Goal: Register for event/course

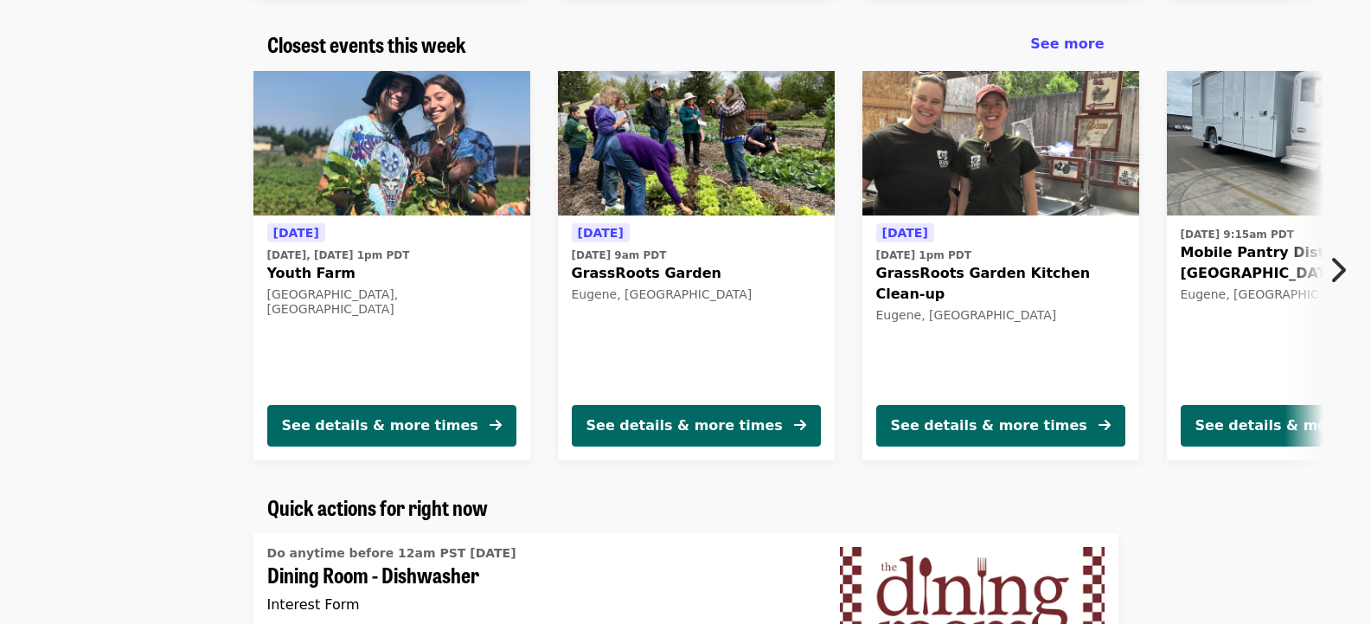
scroll to position [606, 0]
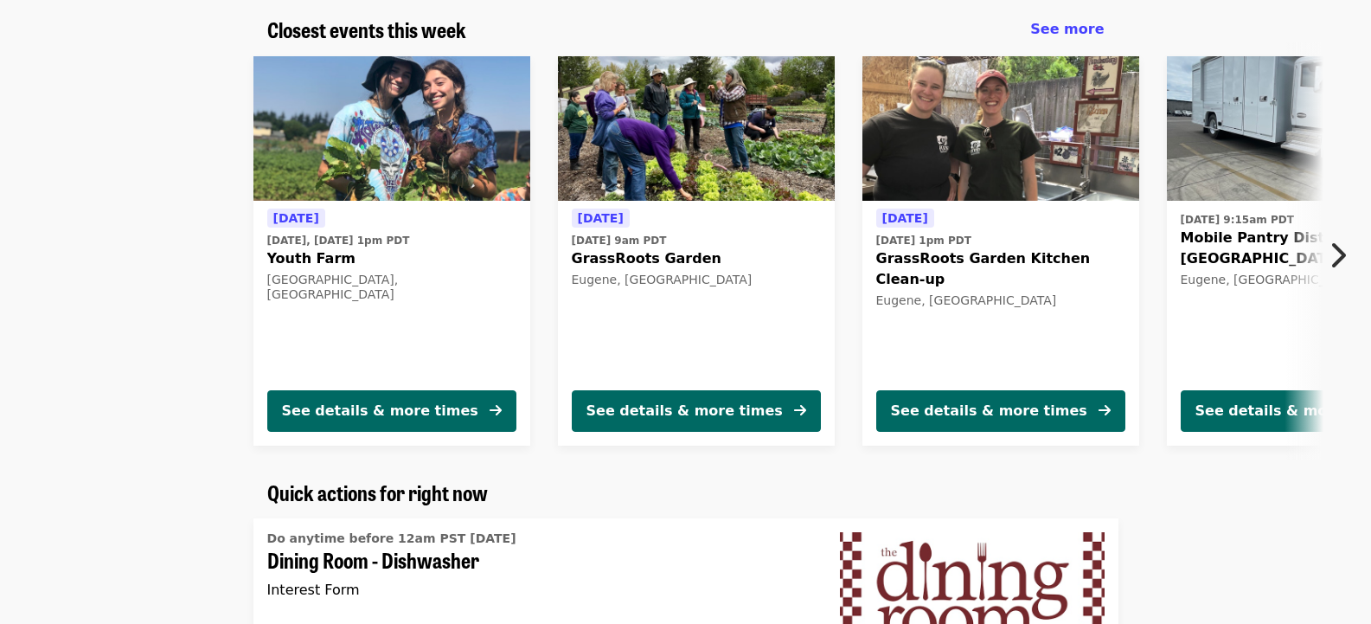
click at [369, 149] on img at bounding box center [392, 128] width 277 height 145
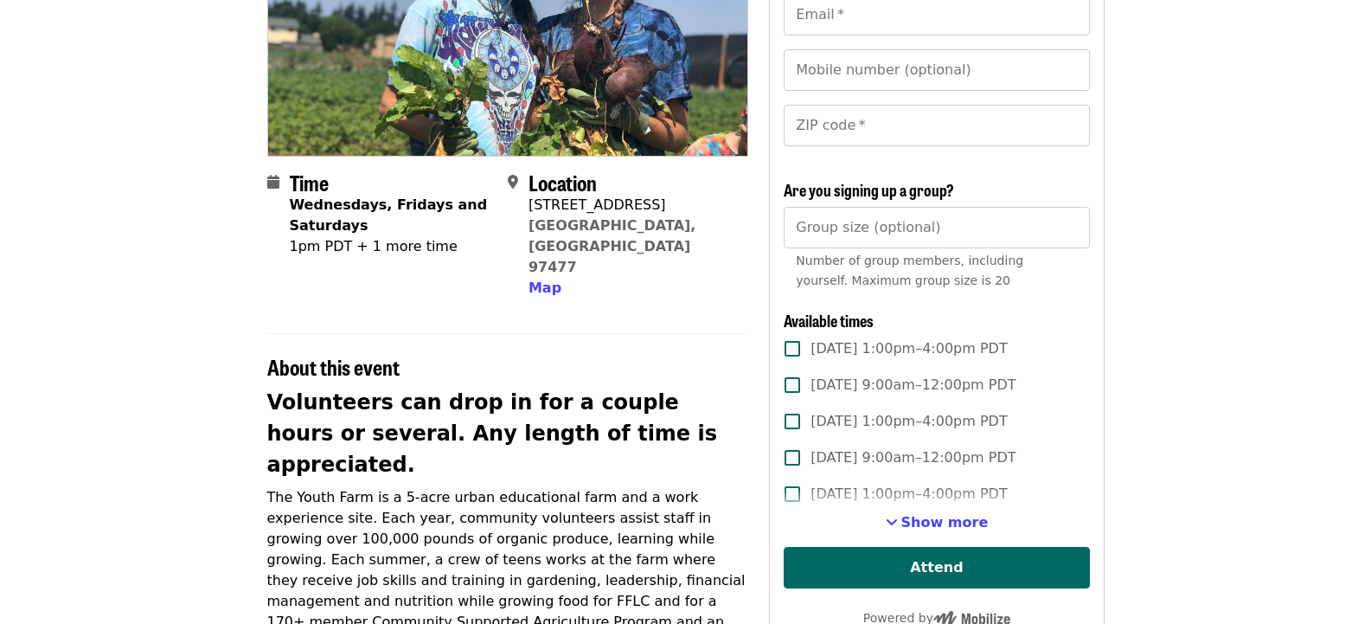
scroll to position [173, 0]
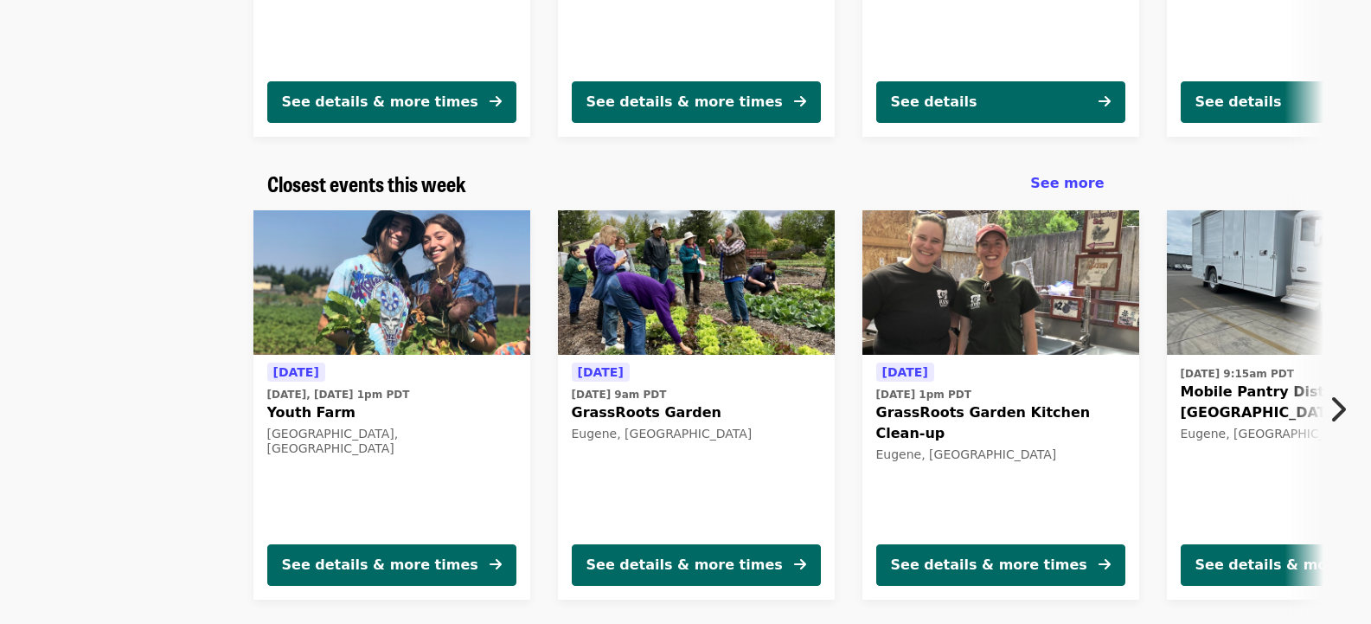
scroll to position [625, 0]
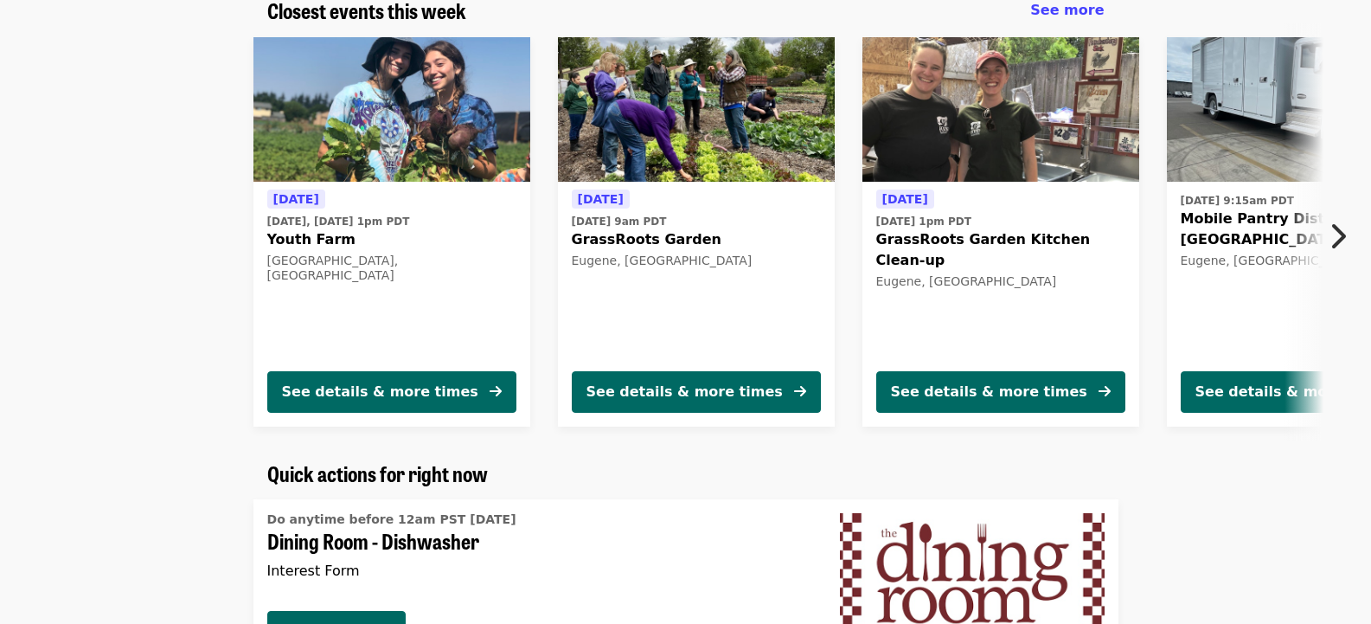
click at [1044, 112] on img at bounding box center [1001, 109] width 277 height 145
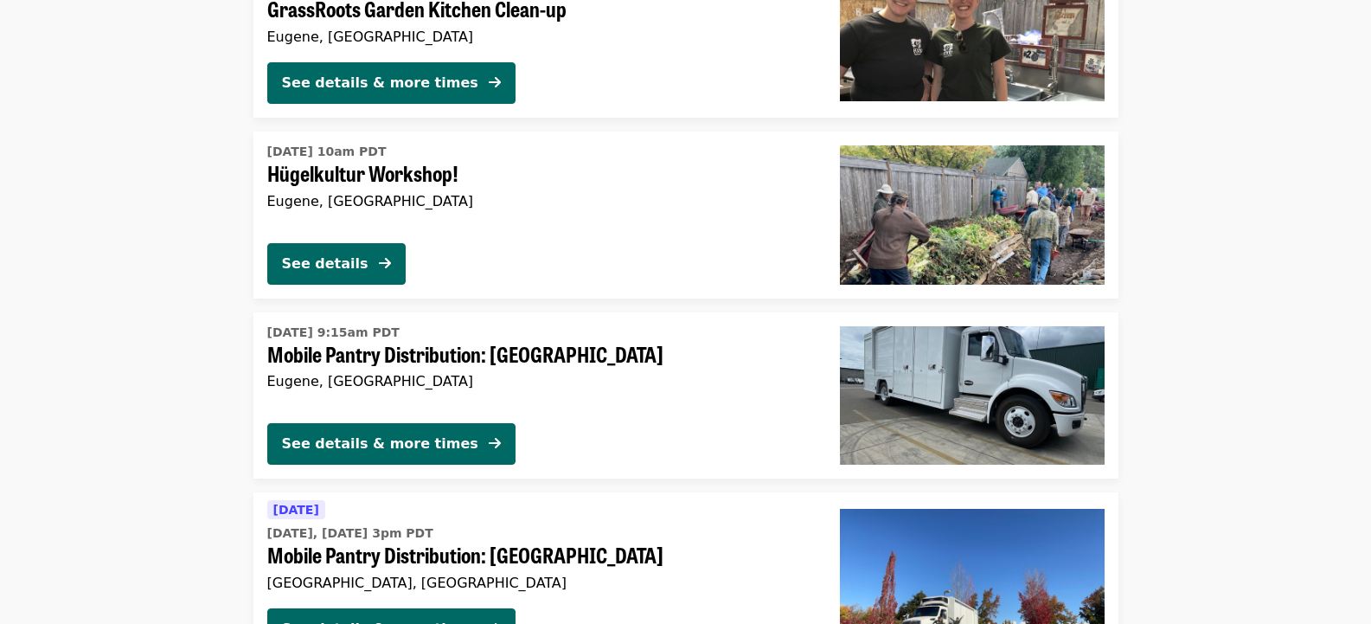
scroll to position [1877, 0]
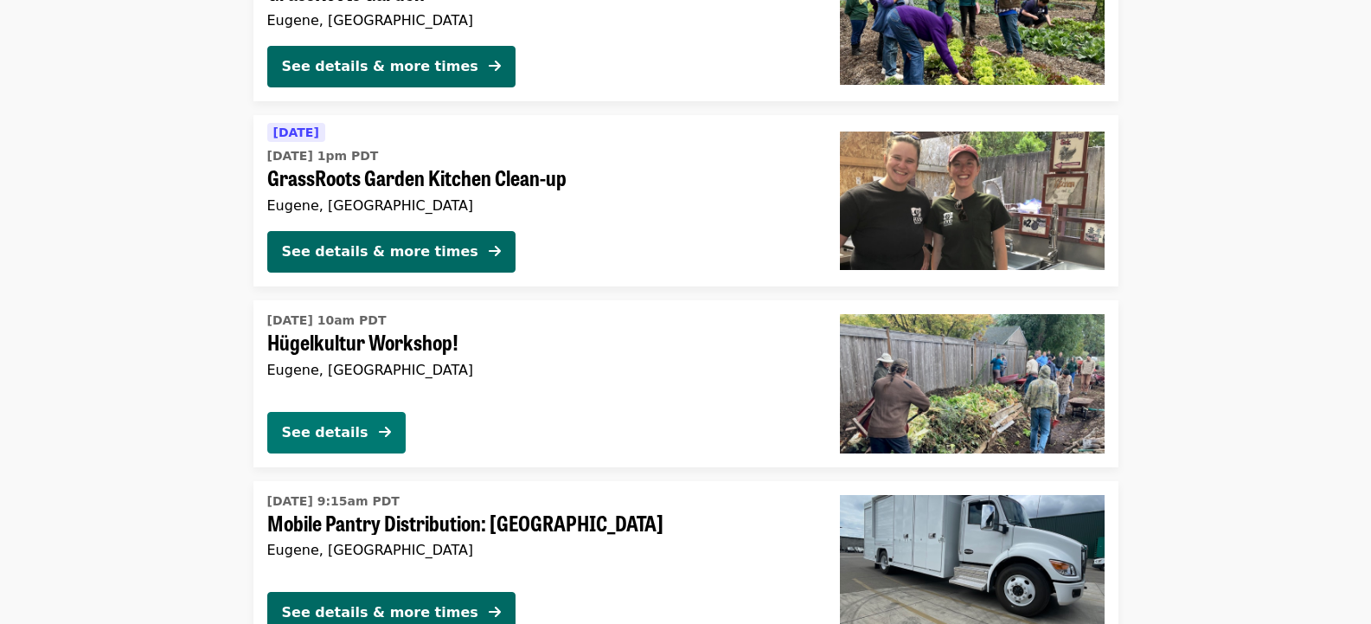
click at [305, 445] on button "See details" at bounding box center [336, 433] width 138 height 42
